Goal: Navigation & Orientation: Find specific page/section

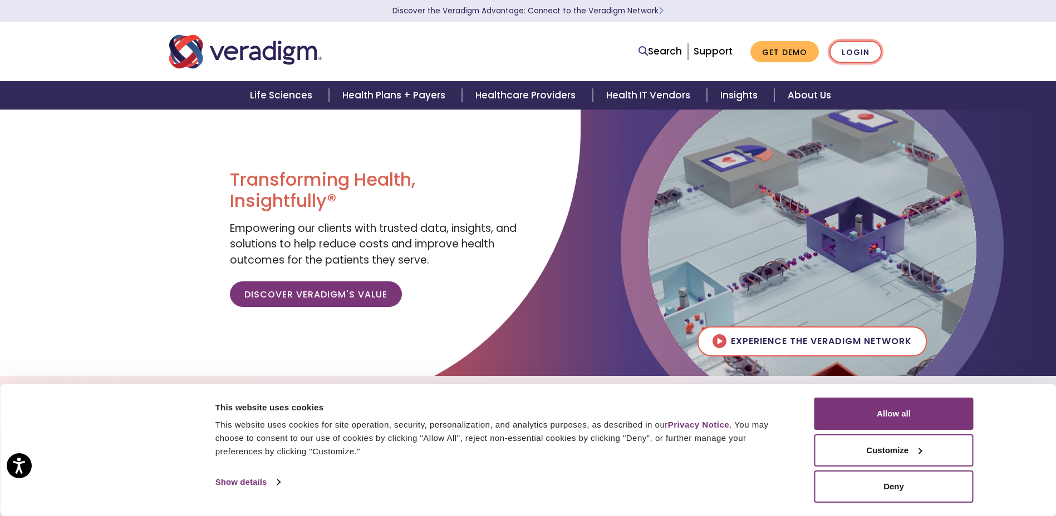
click at [851, 50] on link "Login" at bounding box center [855, 52] width 52 height 23
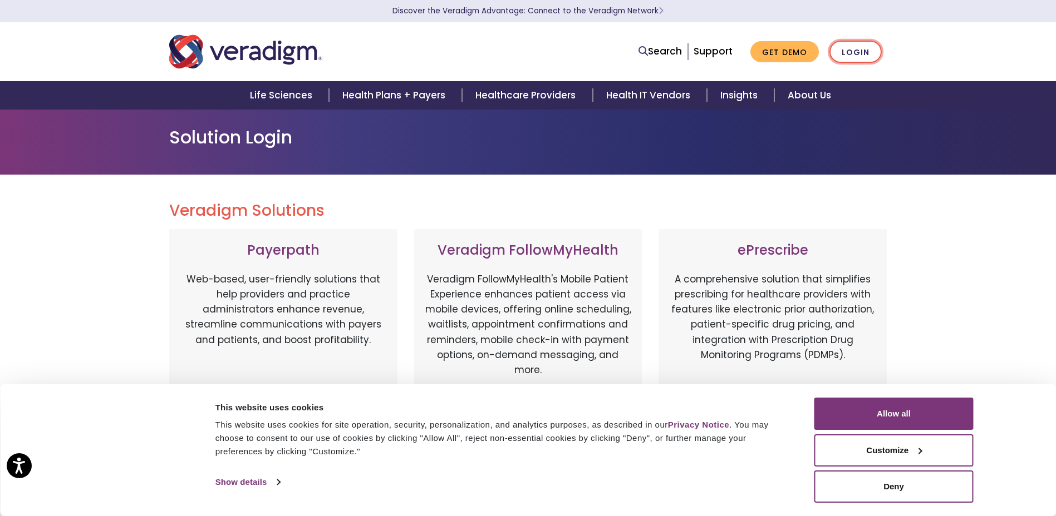
click at [852, 53] on link "Login" at bounding box center [855, 52] width 52 height 23
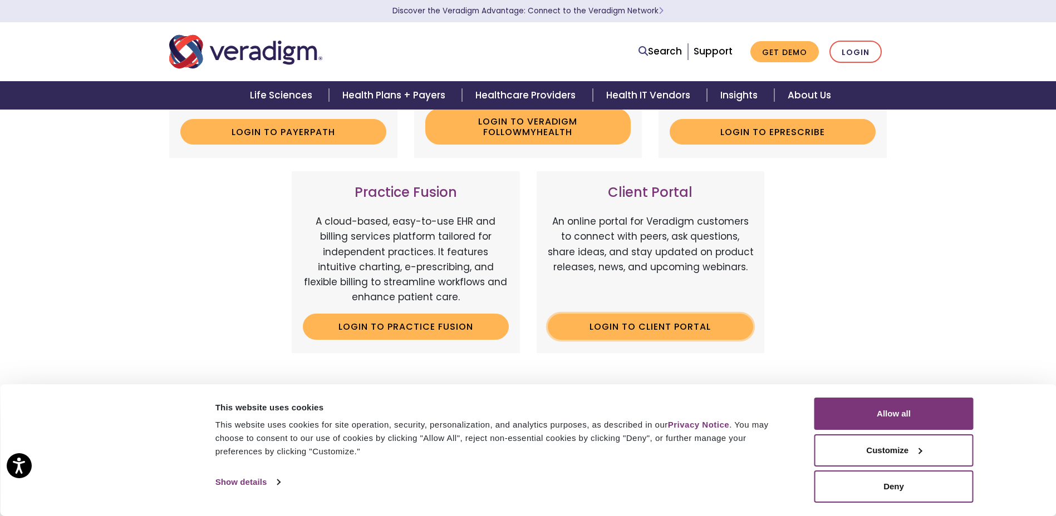
click at [626, 327] on link "Login to Client Portal" at bounding box center [651, 327] width 206 height 26
